Goal: Task Accomplishment & Management: Complete application form

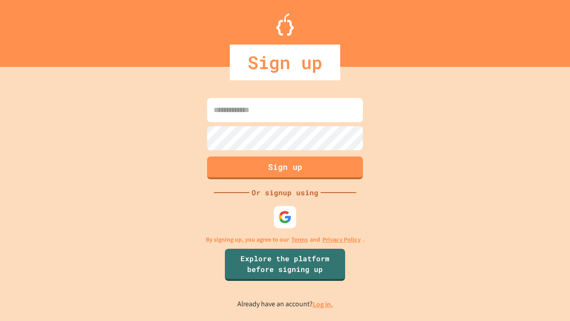
click at [323, 304] on link "Log in." at bounding box center [323, 303] width 20 height 9
